Goal: Task Accomplishment & Management: Manage account settings

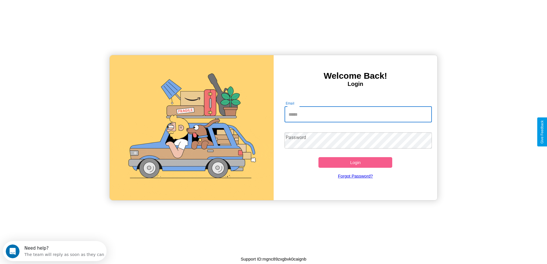
click at [358, 114] on input "Email" at bounding box center [358, 114] width 147 height 16
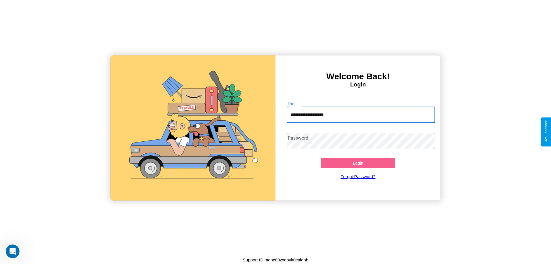
type input "**********"
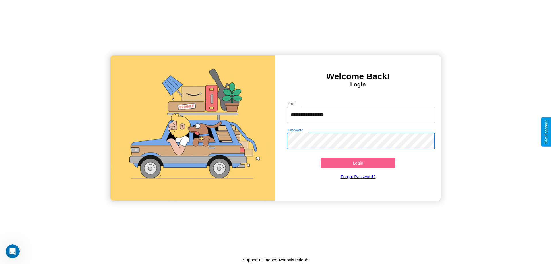
click at [358, 163] on button "Login" at bounding box center [358, 163] width 74 height 11
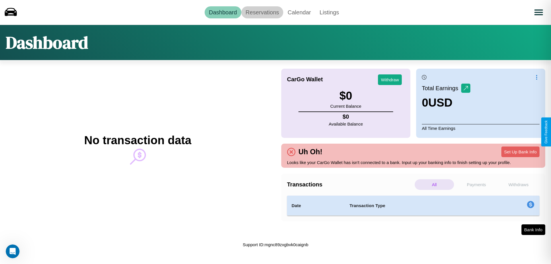
click at [262, 12] on link "Reservations" at bounding box center [263, 12] width 42 height 12
